Goal: Check status: Check status

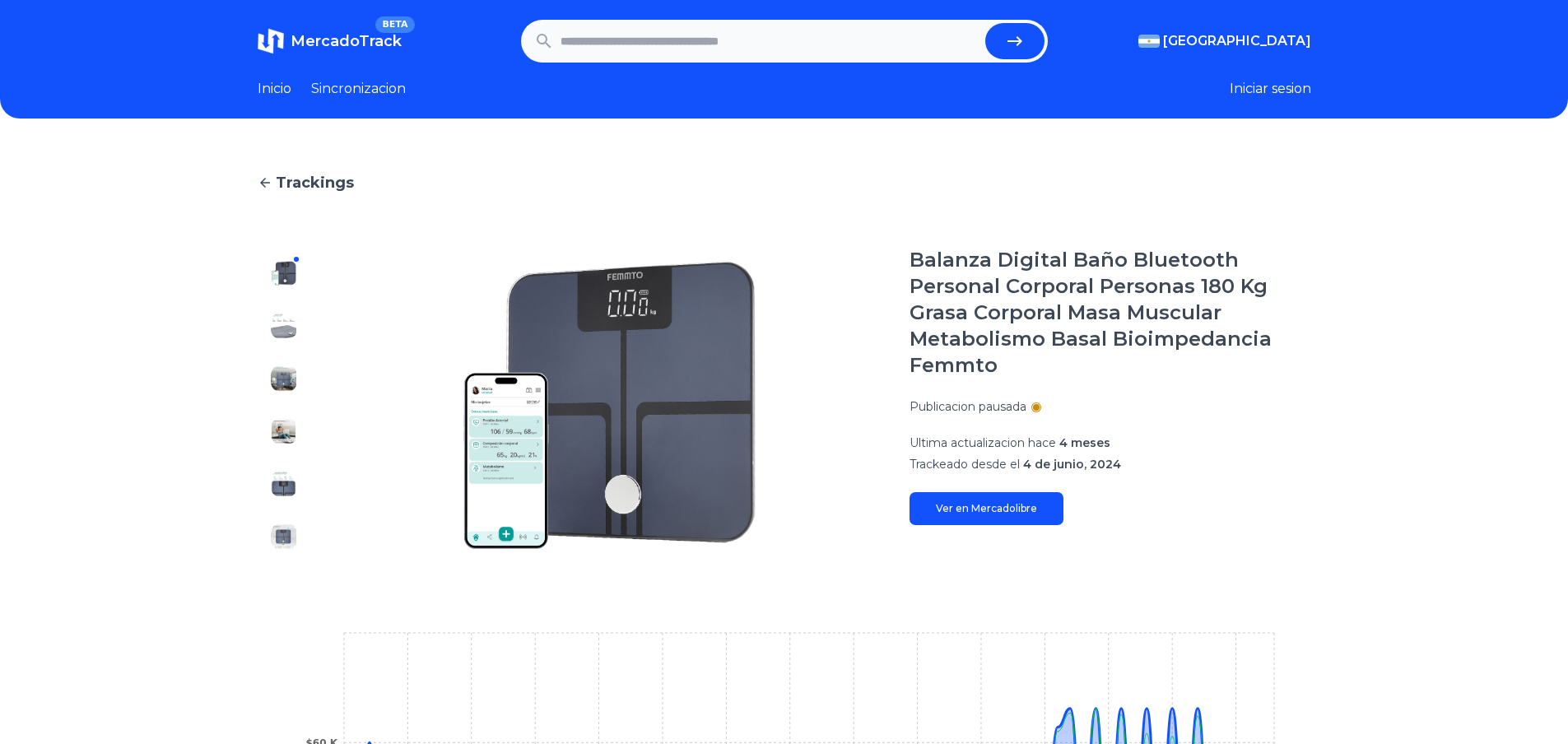
click at [289, 330] on img at bounding box center [283, 325] width 27 height 27
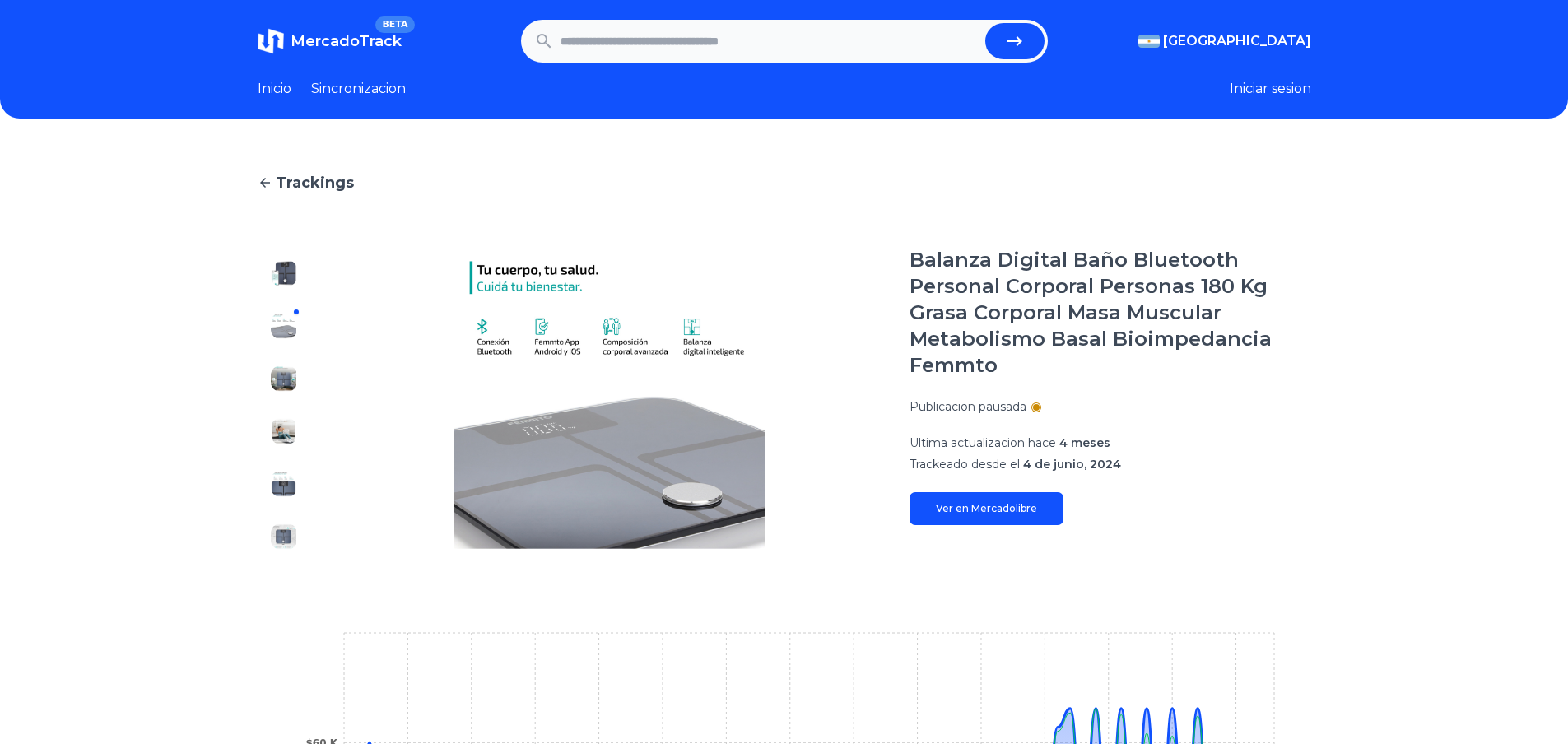
click at [283, 408] on div at bounding box center [284, 404] width 53 height 316
click at [291, 447] on div at bounding box center [284, 404] width 53 height 316
click at [294, 276] on img at bounding box center [283, 273] width 27 height 27
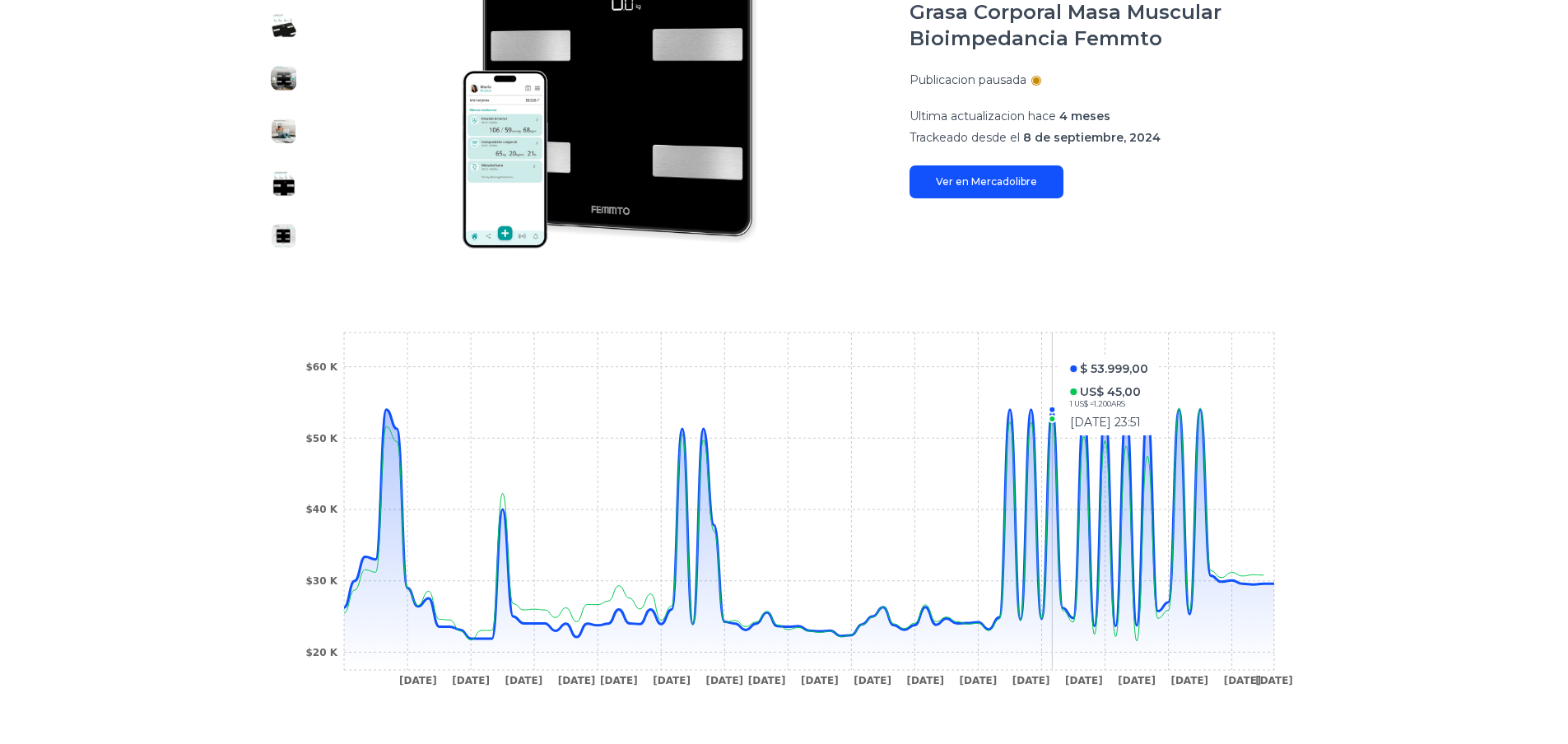
scroll to position [330, 0]
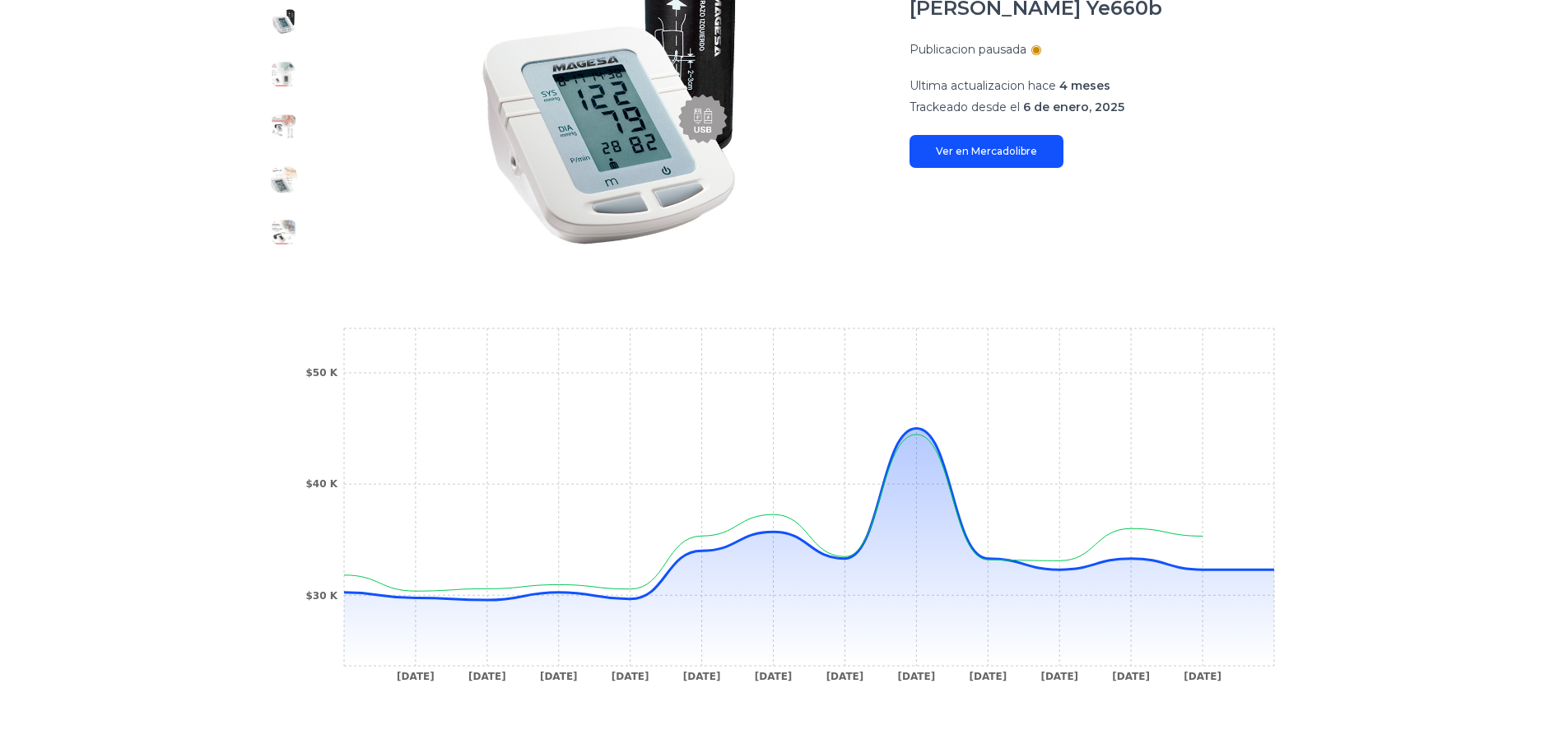
scroll to position [330, 0]
